Goal: Transaction & Acquisition: Purchase product/service

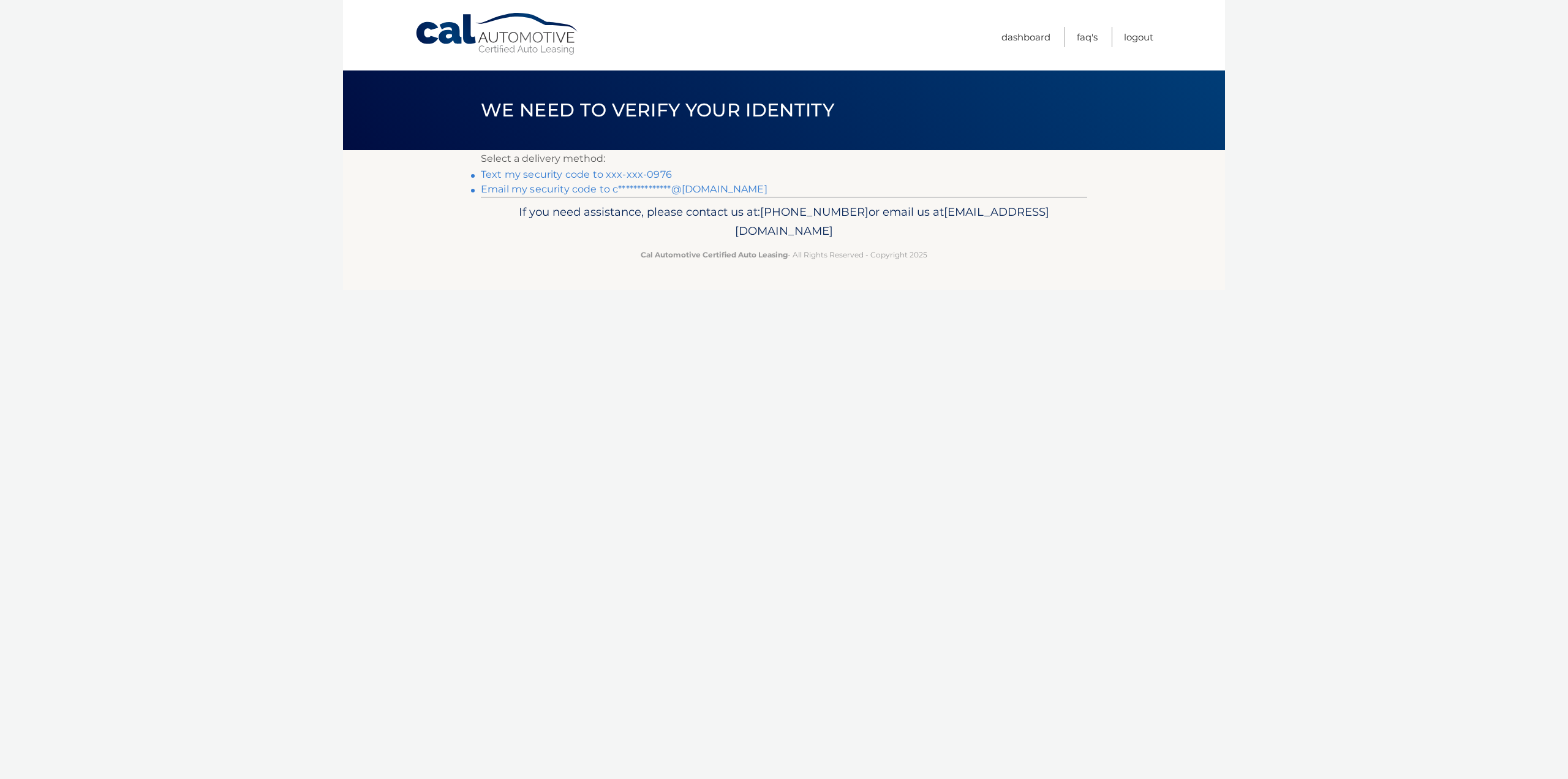
click at [519, 188] on link "**********" at bounding box center [625, 189] width 287 height 11
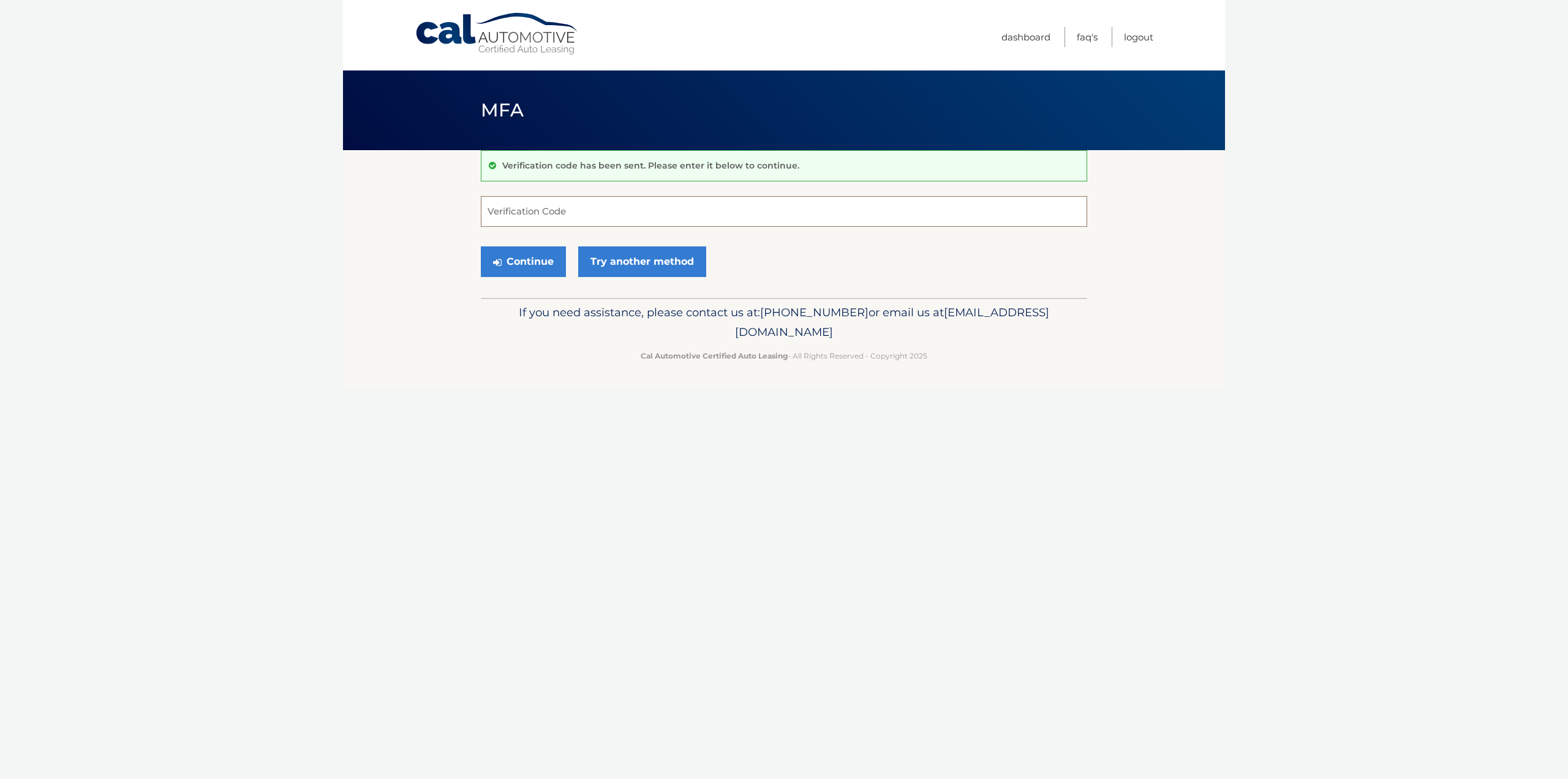
click at [513, 203] on input "Verification Code" at bounding box center [784, 211] width 607 height 31
paste input "520410"
type input "520410"
click at [529, 267] on button "Continue" at bounding box center [523, 262] width 85 height 31
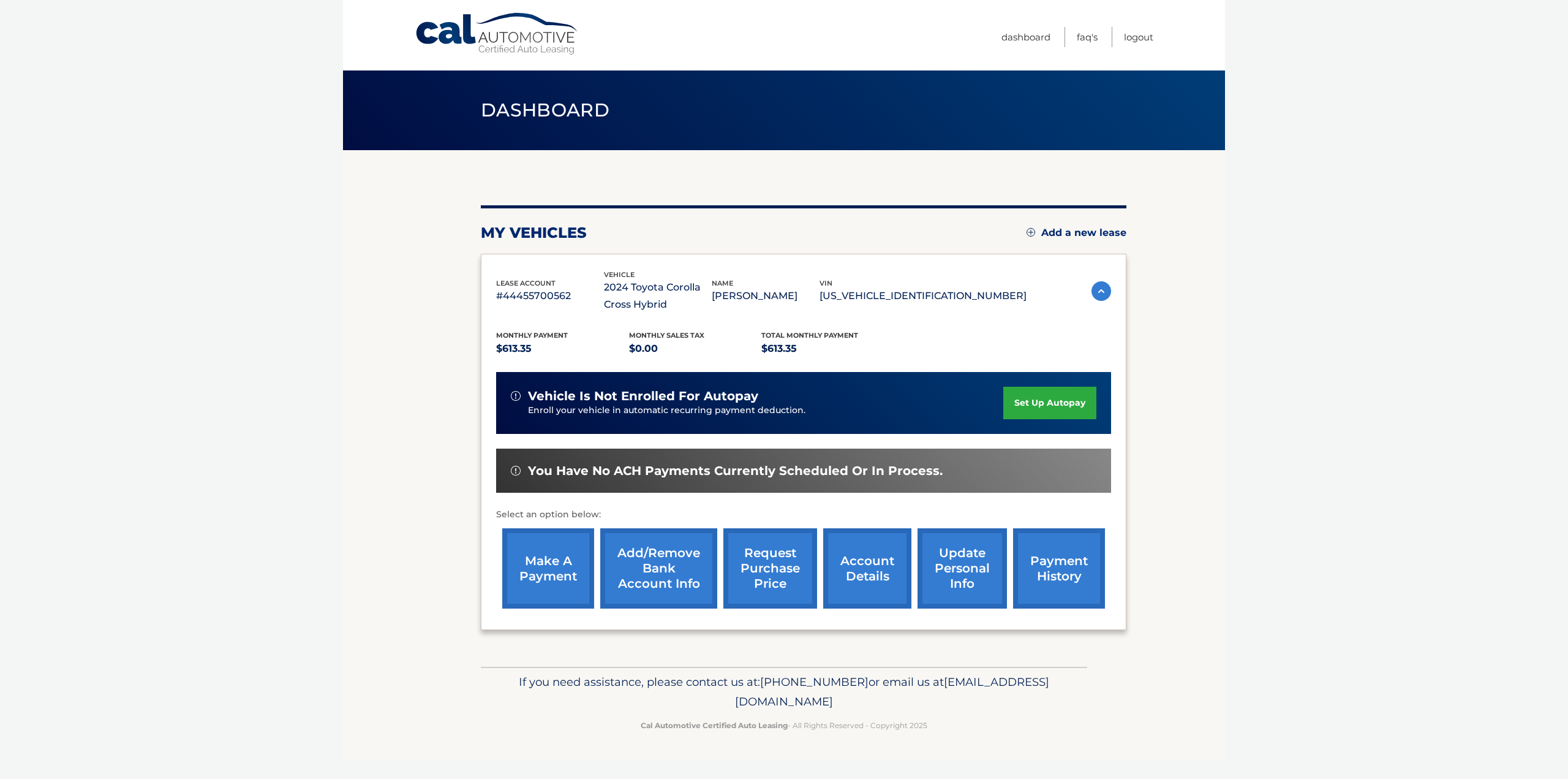
click at [549, 582] on link "make a payment" at bounding box center [548, 568] width 92 height 80
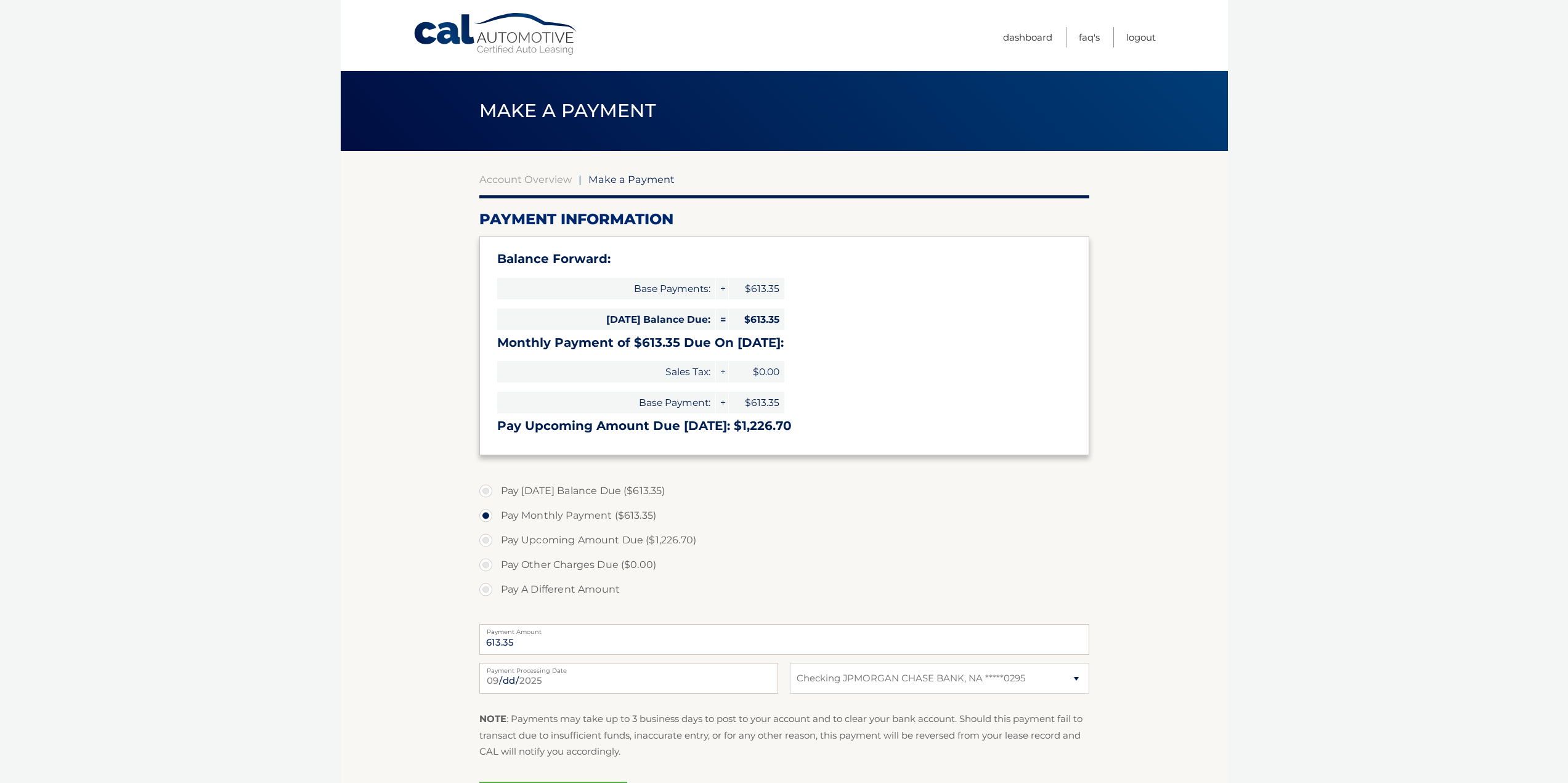
select select "MDQ4MjBiYWEtMDRhZS00NzdkLWEwNDctMWMwOWQ2MzE1MTM0"
click at [352, 563] on section "Account Overview | Make a Payment Payment Information Balance Forward: Base Pay…" at bounding box center [784, 494] width 887 height 688
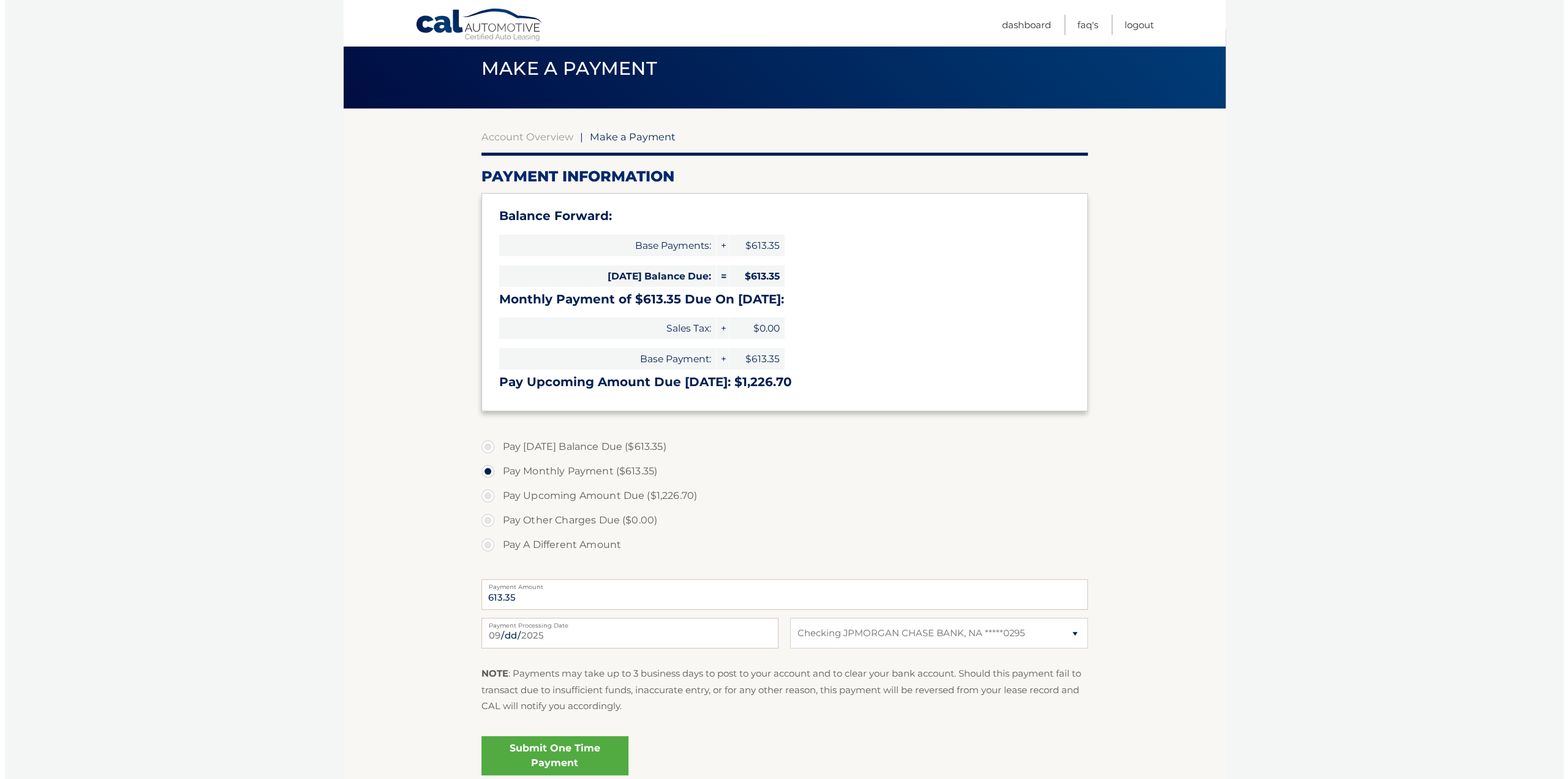
scroll to position [61, 0]
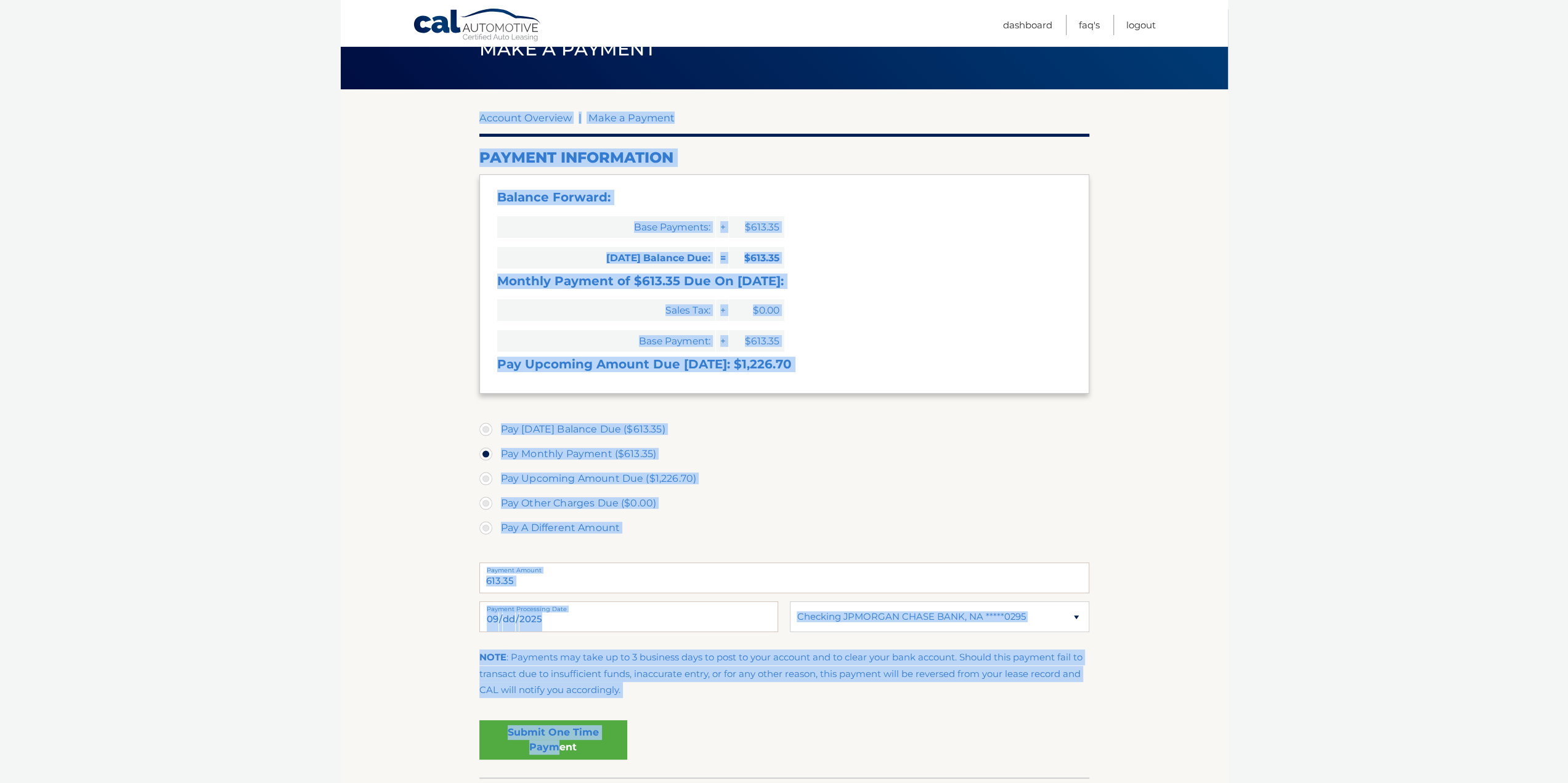
drag, startPoint x: 555, startPoint y: 747, endPoint x: 429, endPoint y: 625, distance: 175.4
click at [429, 625] on section "Account Overview | Make a Payment Payment Information Balance Forward: Base Pay…" at bounding box center [784, 433] width 887 height 688
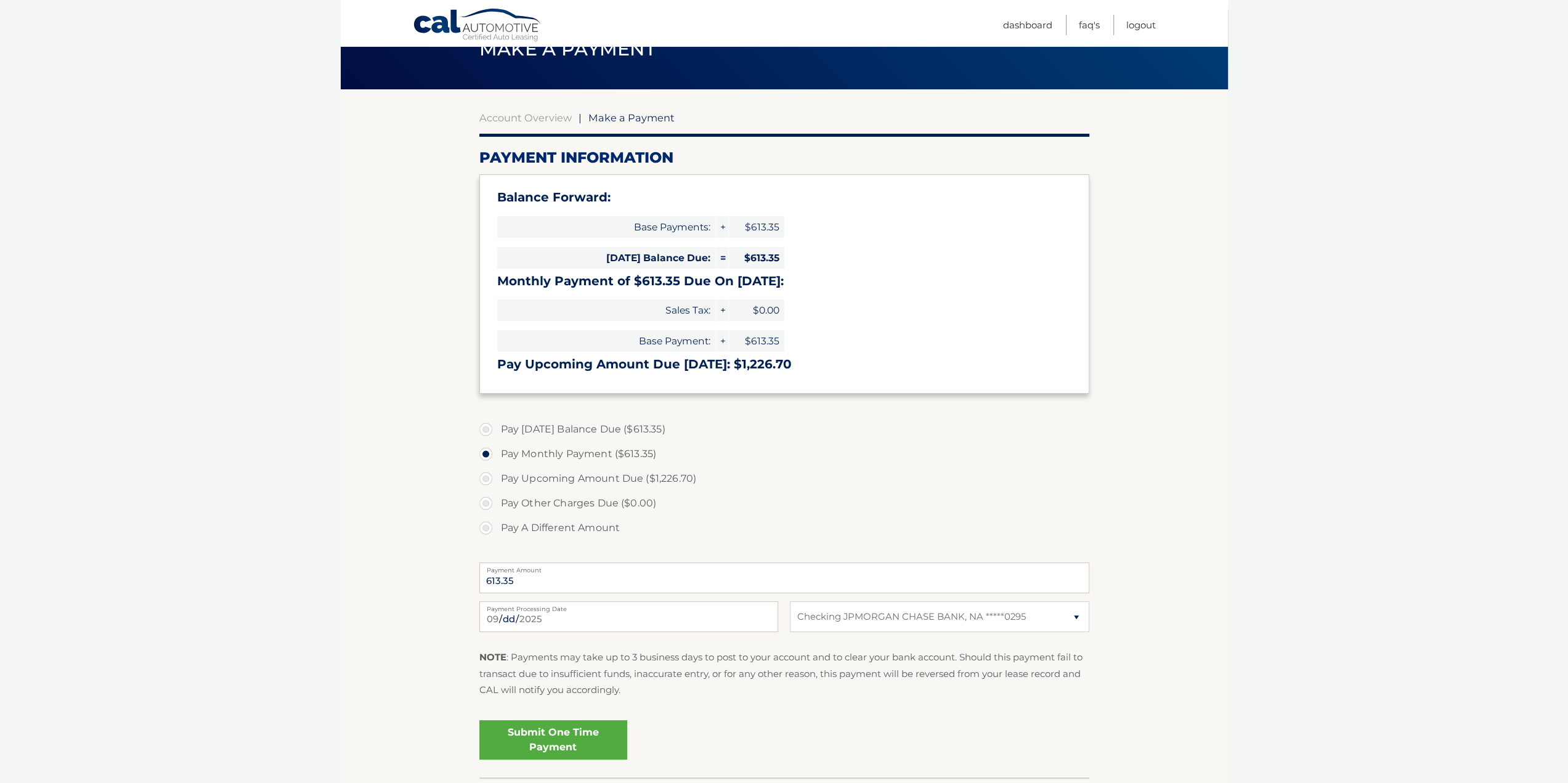
click at [426, 590] on section "Account Overview | Make a Payment Payment Information Balance Forward: Base Pay…" at bounding box center [784, 433] width 887 height 688
click at [536, 744] on link "Submit One Time Payment" at bounding box center [553, 740] width 148 height 39
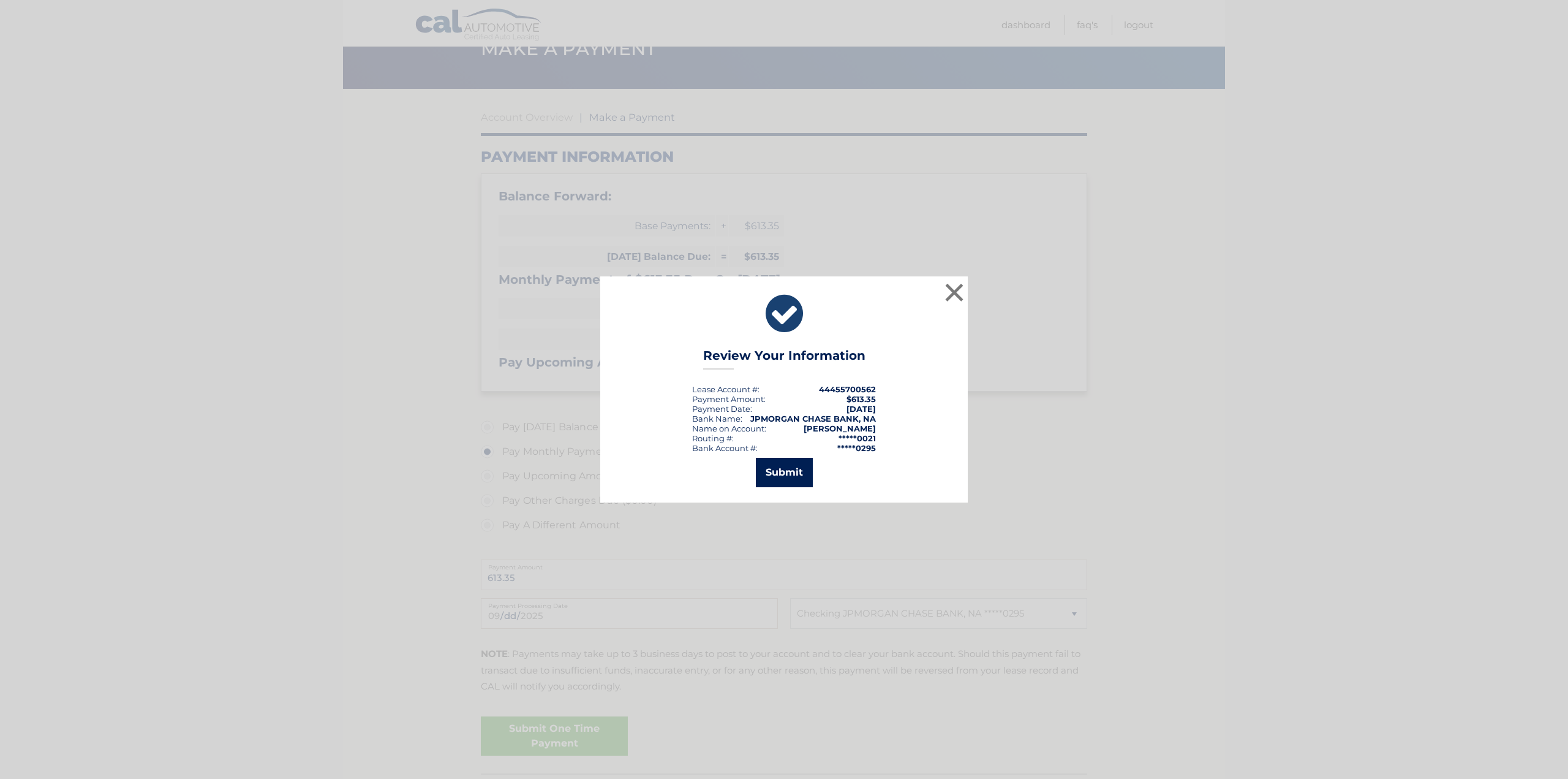
click at [791, 476] on button "Submit" at bounding box center [784, 472] width 57 height 29
